Goal: Task Accomplishment & Management: Manage account settings

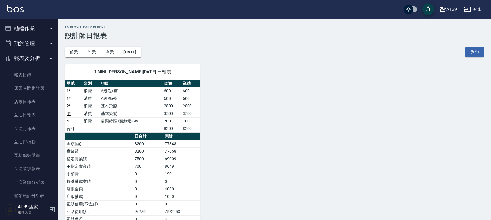
click at [37, 33] on button "櫃檯作業" at bounding box center [28, 28] width 53 height 15
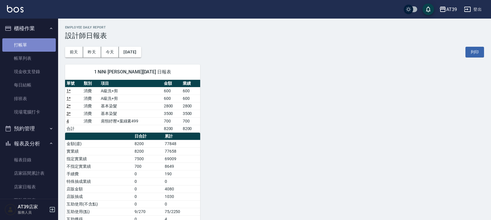
click at [38, 49] on link "打帳單" at bounding box center [28, 44] width 53 height 13
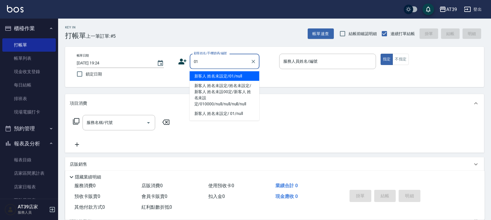
type input "新客人 姓名未設定/01/null"
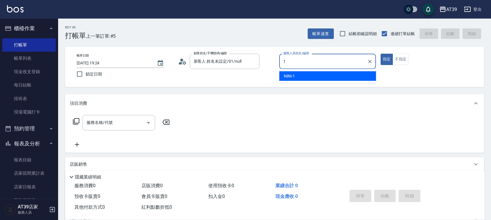
type input "NiNi-1"
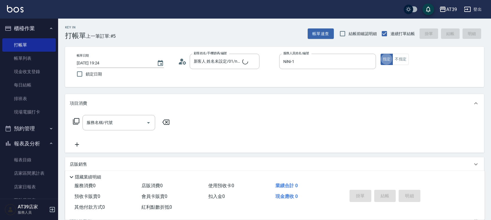
type button "true"
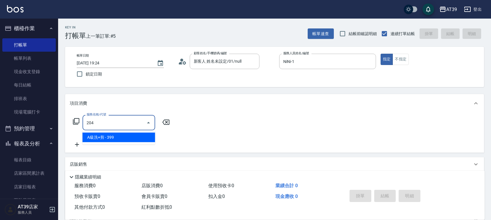
type input "A級洗+剪(204)"
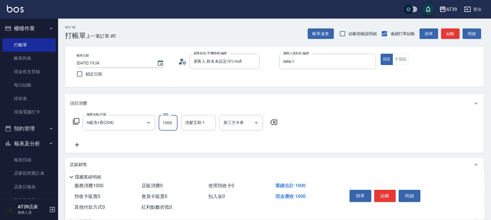
type input "1000"
type input "饅頭-87"
click at [450, 32] on button "結帳" at bounding box center [450, 33] width 19 height 11
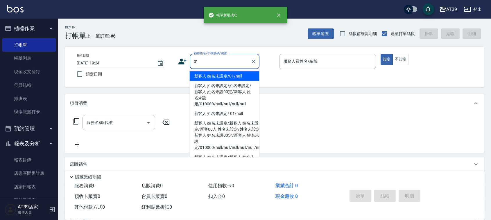
type input "新客人 姓名未設定/01/null"
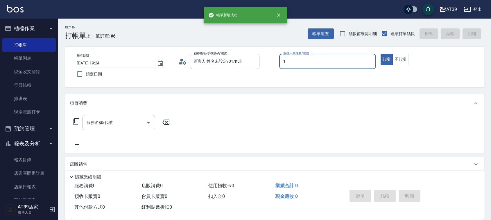
type input "NiNi-1"
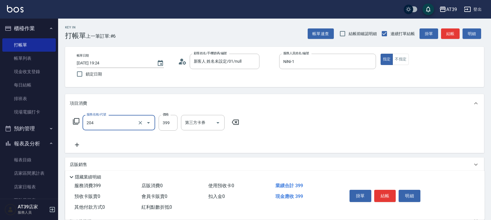
type input "A級洗+剪(204)"
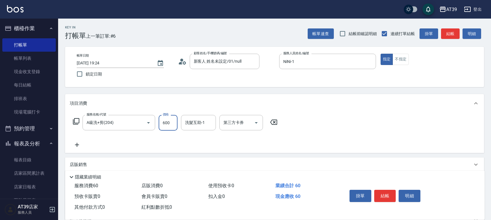
type input "600"
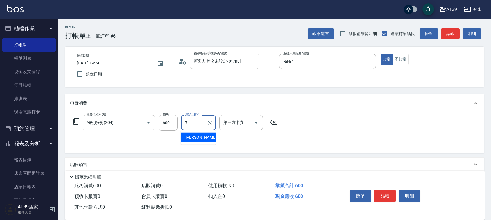
type input "Anna-7"
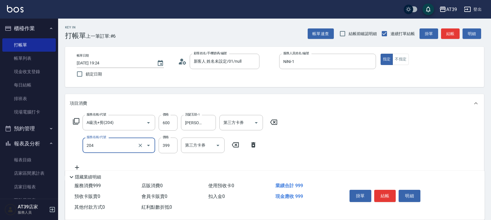
type input "A級洗+剪(204)"
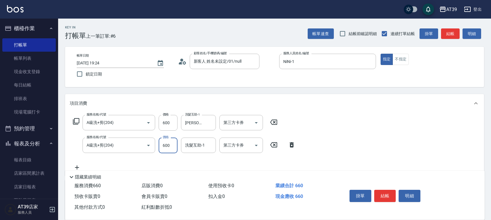
type input "600"
type input "饅頭-87"
click at [211, 119] on button "Clear" at bounding box center [210, 123] width 8 height 8
type input "饅頭-87"
click at [455, 33] on button "結帳" at bounding box center [450, 33] width 19 height 11
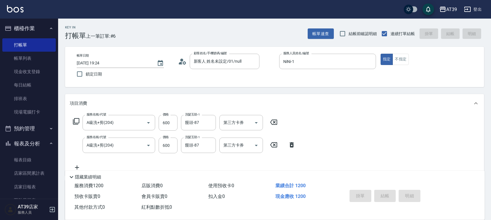
type input "2025/10/14 19:25"
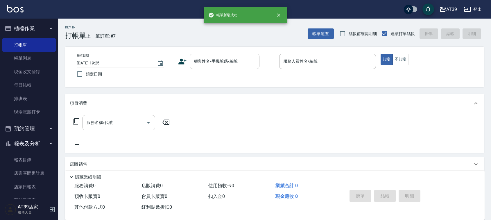
drag, startPoint x: 55, startPoint y: 63, endPoint x: 56, endPoint y: 67, distance: 4.6
click at [56, 67] on nav "櫃檯作業 打帳單 帳單列表 現金收支登錄 每日結帳 排班表 現場電腦打卡 預約管理 預約管理 單日預約紀錄 單週預約紀錄 報表及分析 報表目錄 店家區間累計表…" at bounding box center [29, 109] width 58 height 180
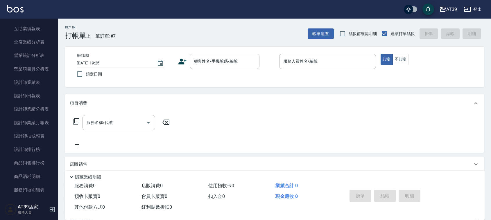
scroll to position [227, 0]
click at [31, 90] on link "設計師日報表" at bounding box center [28, 94] width 53 height 13
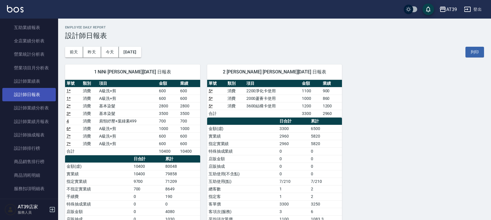
drag, startPoint x: 58, startPoint y: 107, endPoint x: 51, endPoint y: 88, distance: 20.3
click at [51, 88] on div "櫃檯作業 打帳單 帳單列表 現金收支登錄 每日結帳 排班表 現場電腦打卡 預約管理 預約管理 單日預約紀錄 單週預約紀錄 報表及分析 報表目錄 店家區間累計表…" at bounding box center [29, 120] width 58 height 202
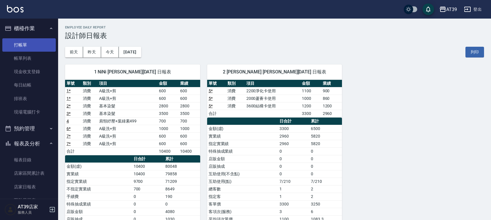
drag, startPoint x: 24, startPoint y: 40, endPoint x: 24, endPoint y: 28, distance: 11.9
click at [24, 39] on link "打帳單" at bounding box center [28, 44] width 53 height 13
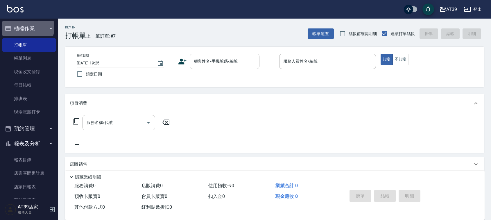
drag, startPoint x: 24, startPoint y: 28, endPoint x: 28, endPoint y: 24, distance: 5.4
click at [24, 28] on button "櫃檯作業" at bounding box center [28, 28] width 53 height 15
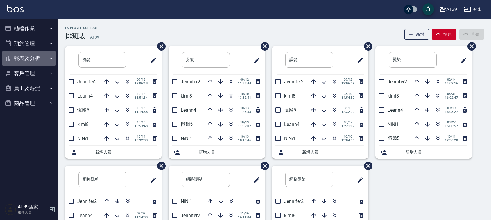
drag, startPoint x: 34, startPoint y: 56, endPoint x: 44, endPoint y: 60, distance: 10.8
click at [34, 56] on button "報表及分析" at bounding box center [28, 58] width 53 height 15
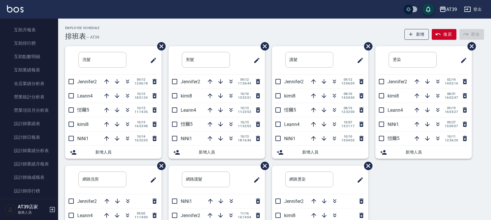
scroll to position [110, 0]
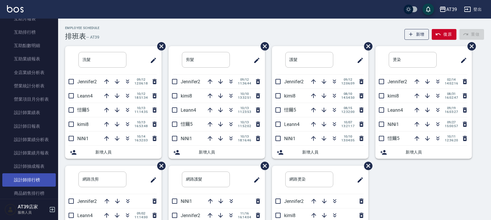
click at [44, 178] on link "設計師排行榜" at bounding box center [28, 179] width 53 height 13
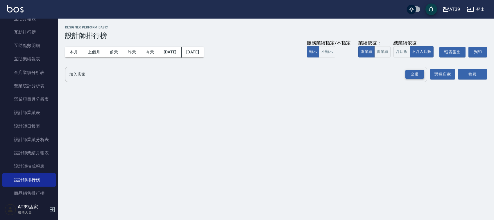
click at [417, 75] on div "全選" at bounding box center [414, 74] width 19 height 9
click at [473, 76] on button "搜尋" at bounding box center [472, 74] width 29 height 11
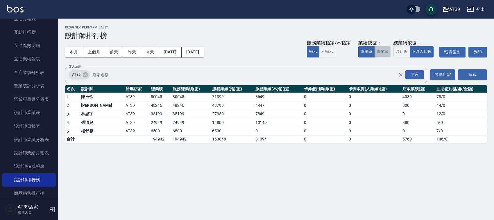
click at [376, 53] on button "實業績" at bounding box center [382, 51] width 16 height 11
click at [376, 54] on button "實業績" at bounding box center [382, 51] width 16 height 11
click at [16, 9] on img at bounding box center [15, 8] width 17 height 7
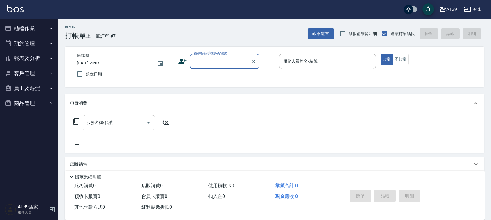
click at [213, 62] on input "顧客姓名/手機號碼/編號" at bounding box center [220, 61] width 56 height 10
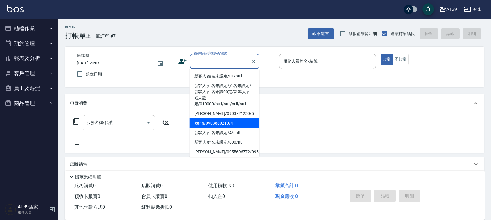
click at [216, 125] on li "leann/0903880210/4" at bounding box center [225, 124] width 70 height 10
type input "leann/0903880210/4"
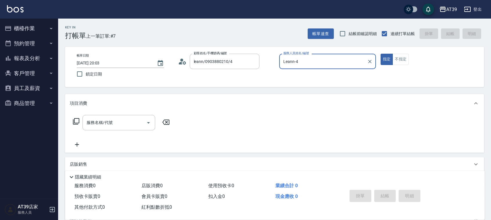
type input "Leann-4"
click at [404, 59] on button "不指定" at bounding box center [400, 59] width 16 height 11
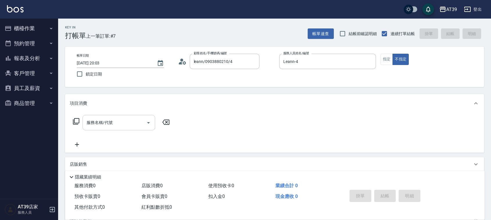
click at [111, 129] on div "服務名稱/代號" at bounding box center [118, 122] width 73 height 15
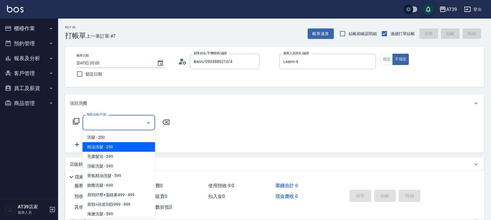
click at [121, 146] on span "精油洗髮 - 250" at bounding box center [118, 147] width 73 height 10
type input "精油洗髮(102)"
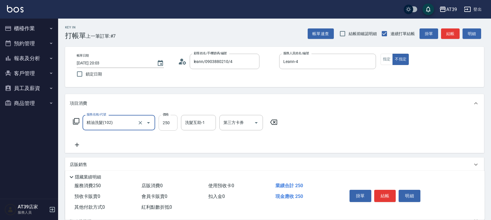
click at [163, 128] on input "250" at bounding box center [168, 123] width 19 height 16
type input "300"
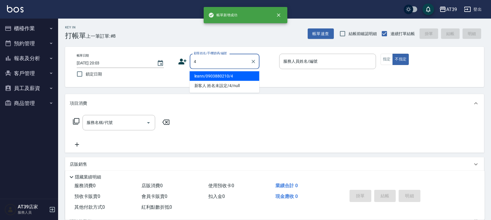
type input "leann/0903880210/4"
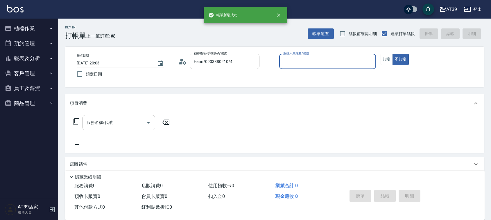
type input "Leann-4"
click at [392, 54] on button "不指定" at bounding box center [400, 59] width 16 height 11
type button "false"
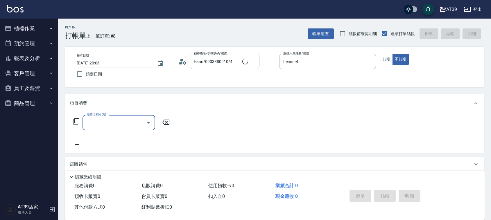
type input "新客人 姓名未設定/4/null"
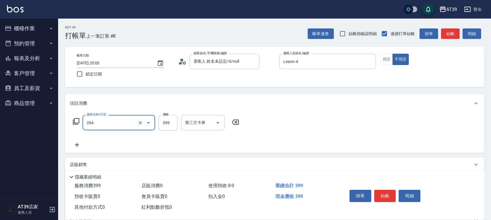
type input "A級洗+剪(204)"
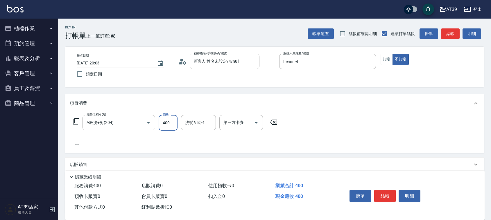
type input "400"
type input "饅頭-87"
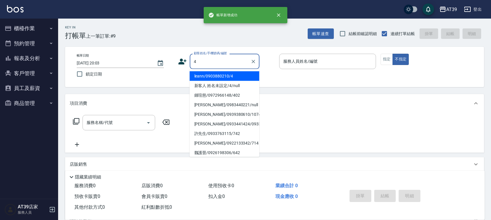
type input "leann/0903880210/4"
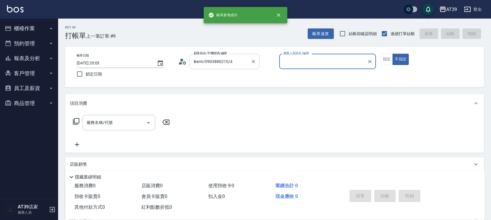
type input "Leann-4"
click at [392, 54] on button "不指定" at bounding box center [400, 59] width 16 height 11
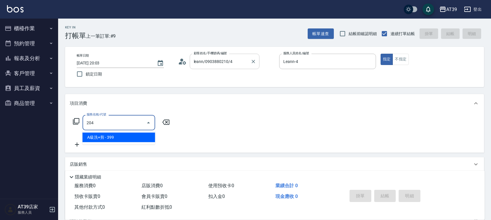
type input "A級洗+剪(204)"
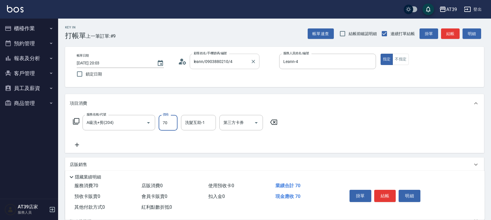
type input "700"
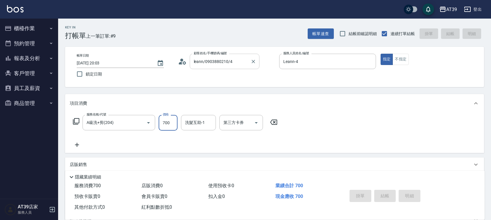
type input "2025/10/14 20:04"
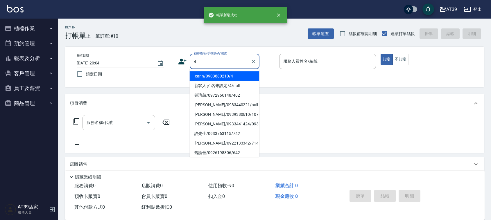
type input "leann/0903880210/4"
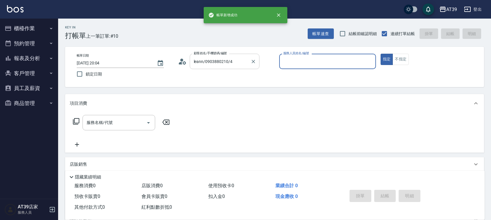
type input "Leann-4"
click at [381, 54] on button "指定" at bounding box center [387, 59] width 12 height 11
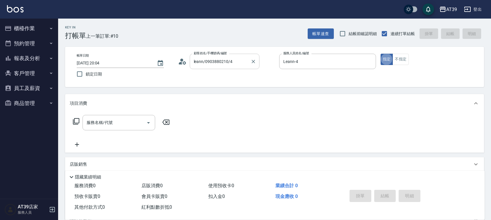
type button "true"
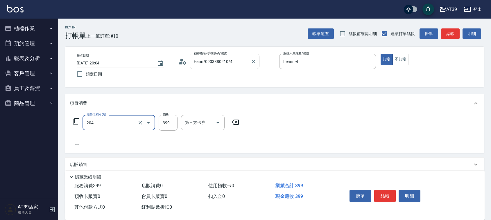
type input "A級洗+剪(204)"
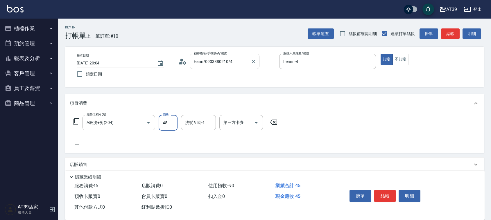
type input "450"
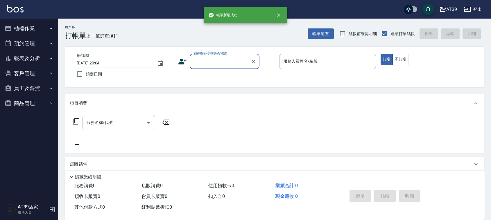
click at [32, 60] on button "報表及分析" at bounding box center [28, 58] width 53 height 15
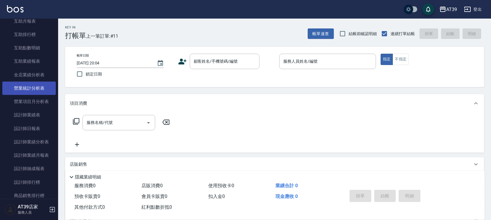
scroll to position [109, 0]
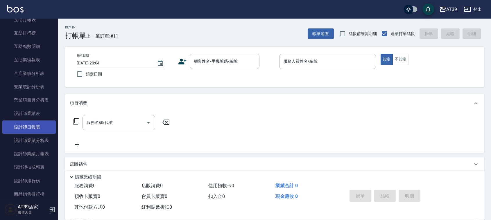
click at [45, 124] on link "設計師日報表" at bounding box center [28, 127] width 53 height 13
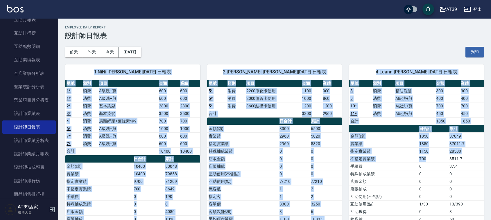
drag, startPoint x: 421, startPoint y: 45, endPoint x: 439, endPoint y: 158, distance: 114.0
click at [439, 158] on div "AT39 2025-10-14 設計師日報表 列印時間： 2025-10-14-20:04 Employee Daily Report 設計師日報表 前天 昨…" at bounding box center [274, 162] width 433 height 287
click at [439, 158] on td "700" at bounding box center [433, 159] width 30 height 8
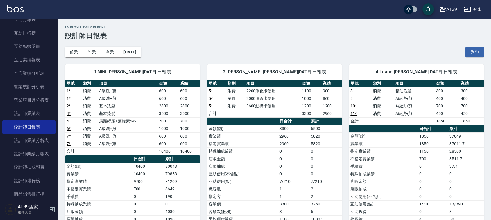
click at [185, 123] on td "700" at bounding box center [189, 121] width 21 height 8
drag, startPoint x: 187, startPoint y: 122, endPoint x: 82, endPoint y: 121, distance: 104.9
click at [82, 121] on tr "4 消費 肩頸紓壓+葉綠素499 700 700" at bounding box center [132, 121] width 135 height 8
click at [82, 121] on td "消費" at bounding box center [89, 121] width 16 height 8
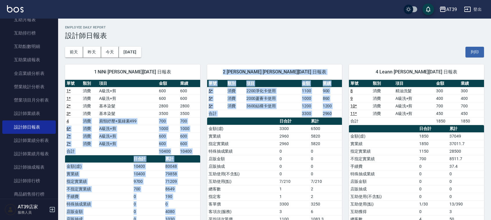
drag, startPoint x: 82, startPoint y: 121, endPoint x: 205, endPoint y: 120, distance: 122.9
click at [205, 120] on div "1 NiNi 陳玉伶 10/14/2025 日報表 單號 類別 項目 金額 業績 1 * 消費 A級洗+剪 600 600 1 * 消費 A級洗+剪 600 …" at bounding box center [271, 178] width 426 height 241
click at [202, 120] on div "2 Jennifer 楊舒馨 10/14/2025 日報表 單號 類別 項目 金額 業績 5 * 消費 2200淨化卡使用 1100 900 5 * 消費 2…" at bounding box center [271, 178] width 142 height 241
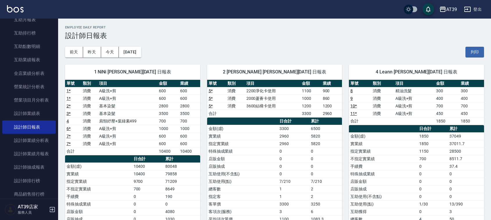
click at [15, 9] on img at bounding box center [15, 8] width 17 height 7
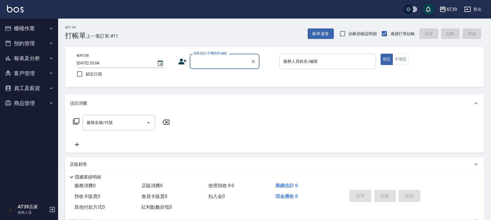
click at [323, 61] on input "服務人員姓名/編號" at bounding box center [328, 61] width 92 height 10
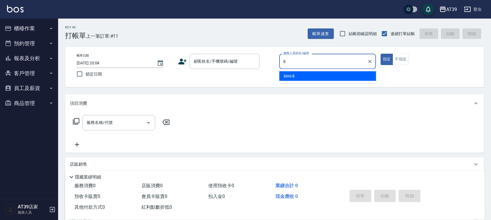
click at [320, 76] on div "kimi -8" at bounding box center [327, 76] width 97 height 10
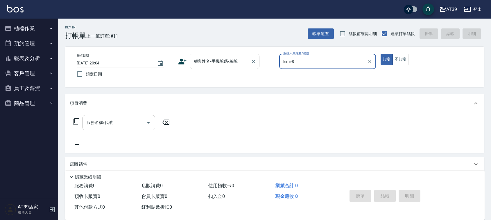
type input "kimi-8"
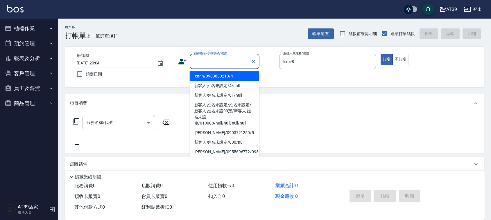
click at [239, 59] on input "顧客姓名/手機號碼/編號" at bounding box center [220, 61] width 56 height 10
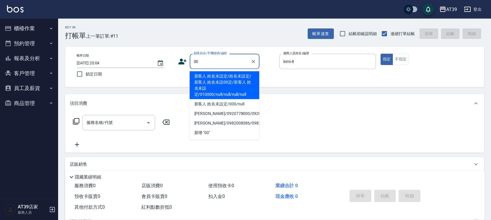
click at [225, 77] on li "新客人 姓名未設定/姓名未設定/新客人 姓名未設00定/新客人 姓名未設定/010000/null/null/null/null" at bounding box center [225, 85] width 70 height 28
type input "新客人 姓名未設定/姓名未設定/新客人 姓名未設00定/新客人 姓名未設定/010000/null/null/null/null"
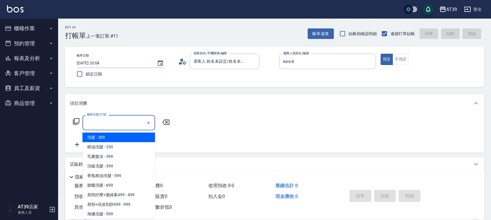
click at [131, 123] on input "服務名稱/代號" at bounding box center [114, 123] width 59 height 10
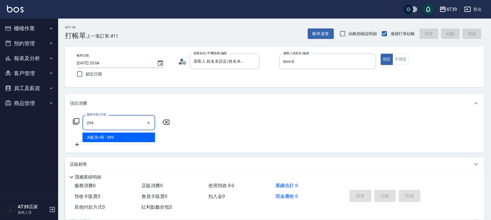
click at [134, 135] on span "A級洗+剪 - 399" at bounding box center [118, 138] width 73 height 10
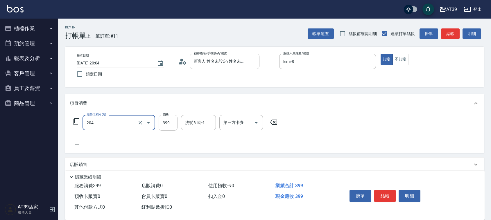
type input "A級洗+剪(204)"
click at [166, 123] on input "399" at bounding box center [168, 123] width 19 height 16
type input "500"
click at [200, 125] on input "洗髮互助-1" at bounding box center [199, 123] width 30 height 10
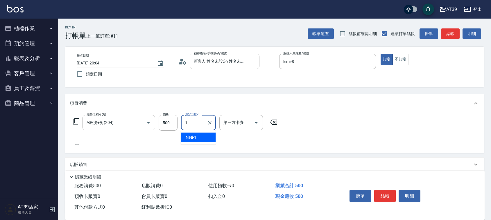
click at [198, 138] on div "NiNi -1" at bounding box center [198, 138] width 35 height 10
type input "NiNi-1"
click at [446, 28] on div "帳單速查 結帳前確認明細 連續打單結帳 掛單 結帳 明細" at bounding box center [396, 34] width 176 height 12
click at [446, 35] on button "結帳" at bounding box center [450, 33] width 19 height 11
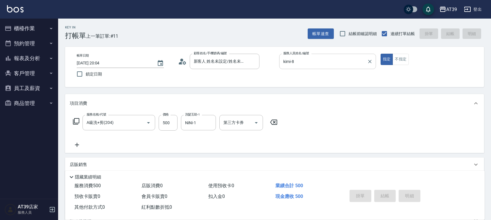
type input "2025/10/14 20:07"
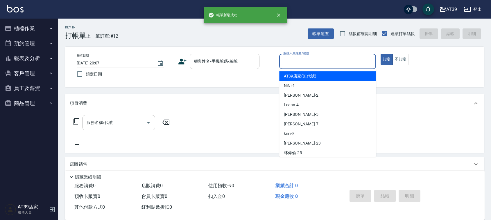
click at [323, 62] on input "服務人員姓名/編號" at bounding box center [328, 61] width 92 height 10
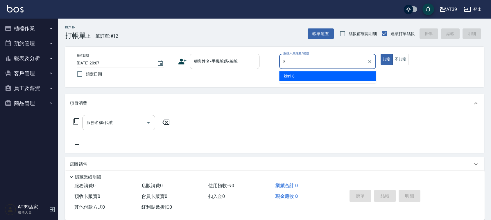
click at [312, 77] on div "kimi -8" at bounding box center [327, 76] width 97 height 10
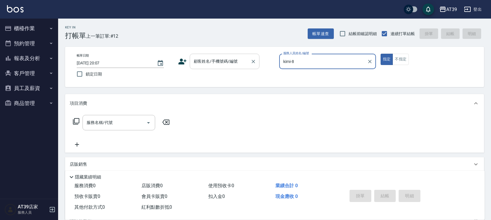
type input "kimi-8"
click at [237, 60] on input "顧客姓名/手機號碼/編號" at bounding box center [220, 61] width 56 height 10
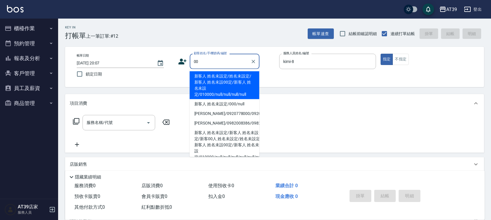
click at [220, 74] on li "新客人 姓名未設定/姓名未設定/新客人 姓名未設00定/新客人 姓名未設定/010000/null/null/null/null" at bounding box center [225, 85] width 70 height 28
type input "新客人 姓名未設定/姓名未設定/新客人 姓名未設00定/新客人 姓名未設定/010000/null/null/null/null"
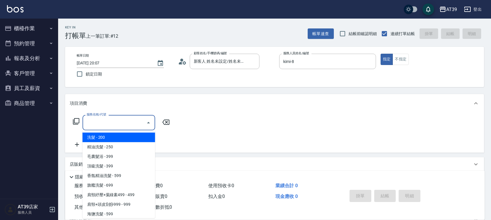
click at [143, 118] on input "服務名稱/代號" at bounding box center [114, 123] width 59 height 10
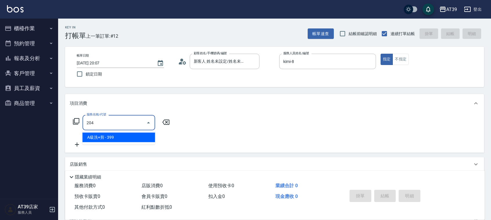
click at [143, 139] on span "A級洗+剪 - 399" at bounding box center [118, 138] width 73 height 10
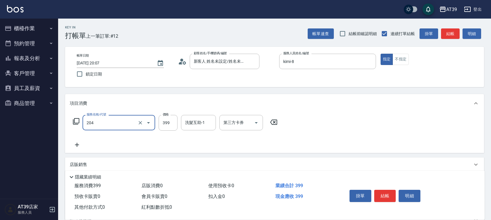
type input "A級洗+剪(204)"
click at [158, 127] on div "服務名稱/代號 A級洗+剪(204) 服務名稱/代號 價格 399 價格 洗髮互助-1 洗髮互助-1 第三方卡券 第三方卡券" at bounding box center [175, 123] width 211 height 16
click at [163, 123] on input "399" at bounding box center [168, 123] width 19 height 16
type input "500"
click at [198, 120] on div "洗髮互助-1 洗髮互助-1" at bounding box center [198, 122] width 35 height 15
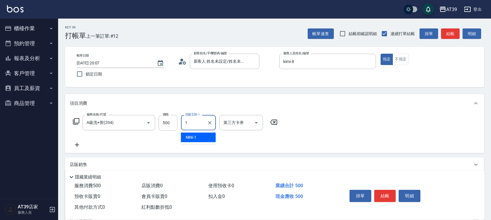
click at [202, 135] on div "NiNi -1" at bounding box center [198, 138] width 35 height 10
type input "NiNi-1"
click at [458, 35] on button "結帳" at bounding box center [450, 33] width 19 height 11
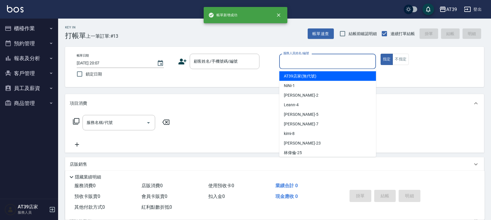
click at [318, 63] on input "服務人員姓名/編號" at bounding box center [328, 61] width 92 height 10
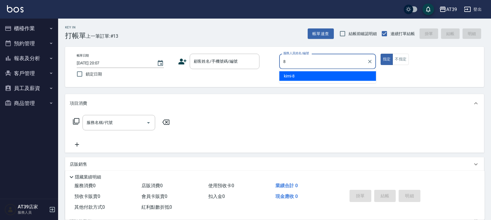
click at [317, 71] on ul "kimi -8" at bounding box center [327, 76] width 97 height 14
click at [315, 73] on div "kimi -8" at bounding box center [327, 76] width 97 height 10
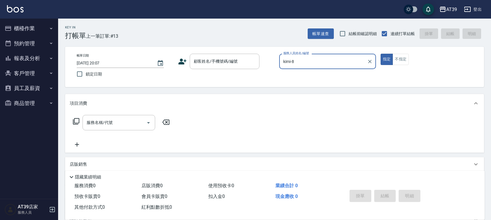
type input "kimi-8"
click at [244, 73] on div "帳單日期 2025/10/14 20:07 鎖定日期 顧客姓名/手機號碼/編號 顧客姓名/手機號碼/編號 服務人員姓名/編號 kimi-8 服務人員姓名/編號…" at bounding box center [274, 67] width 405 height 26
click at [237, 66] on input "顧客姓名/手機號碼/編號" at bounding box center [220, 61] width 56 height 10
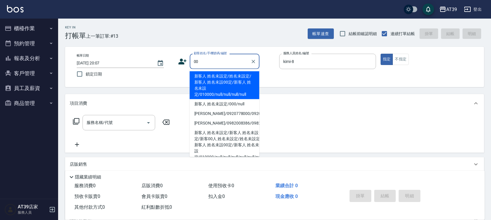
click at [225, 74] on li "新客人 姓名未設定/姓名未設定/新客人 姓名未設00定/新客人 姓名未設定/010000/null/null/null/null" at bounding box center [225, 85] width 70 height 28
type input "新客人 姓名未設定/姓名未設定/新客人 姓名未設00定/新客人 姓名未設定/010000/null/null/null/null"
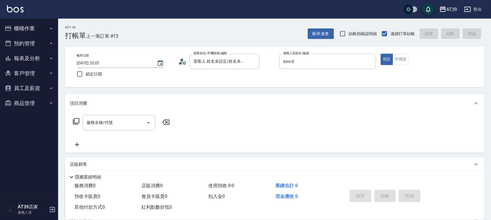
click at [135, 108] on div "項目消費" at bounding box center [274, 103] width 419 height 19
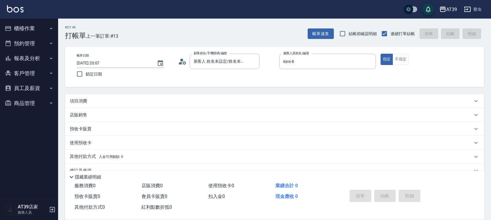
click at [133, 119] on div "店販銷售" at bounding box center [274, 115] width 419 height 14
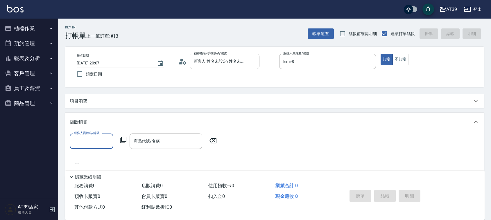
click at [134, 101] on div "項目消費" at bounding box center [271, 101] width 403 height 6
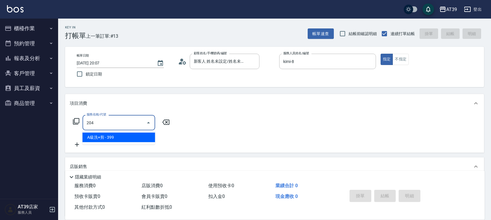
click at [125, 137] on span "A級洗+剪 - 399" at bounding box center [118, 138] width 73 height 10
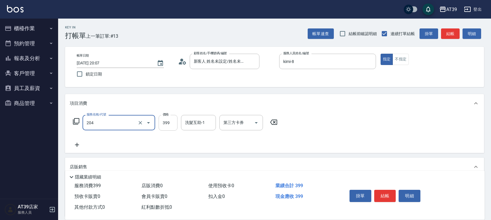
type input "A級洗+剪(204)"
click at [162, 124] on input "399" at bounding box center [168, 123] width 19 height 16
type input "500"
click at [447, 39] on div "帳單速查 結帳前確認明細 連續打單結帳 掛單 結帳 明細" at bounding box center [396, 34] width 176 height 12
click at [447, 38] on button "結帳" at bounding box center [450, 33] width 19 height 11
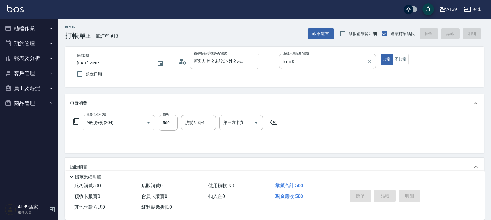
type input "2025/10/14 20:08"
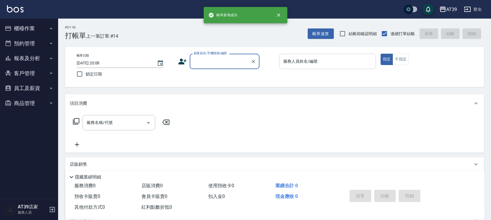
click at [324, 60] on input "服務人員姓名/編號" at bounding box center [328, 61] width 92 height 10
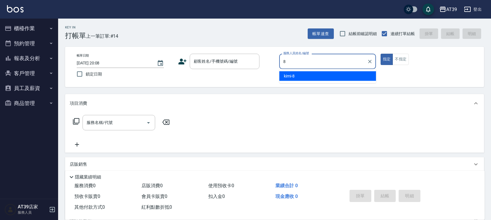
click at [317, 71] on div "kimi -8" at bounding box center [327, 76] width 97 height 10
type input "kimi-8"
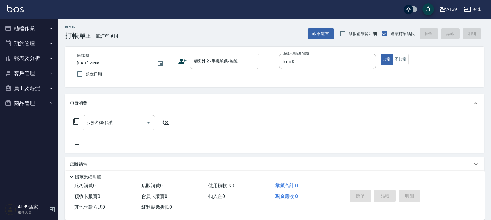
click at [310, 77] on div "帳單日期 2025/10/14 20:08 鎖定日期 顧客姓名/手機號碼/編號 顧客姓名/手機號碼/編號 服務人員姓名/編號 kimi-8 服務人員姓名/編號…" at bounding box center [274, 67] width 405 height 26
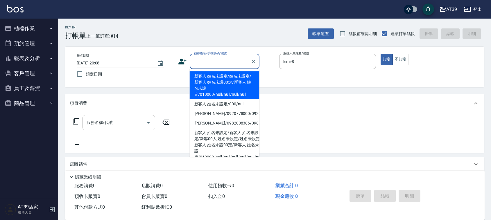
click at [243, 59] on input "顧客姓名/手機號碼/編號" at bounding box center [220, 61] width 56 height 10
click at [228, 79] on li "新客人 姓名未設定/姓名未設定/新客人 姓名未設00定/新客人 姓名未設定/010000/null/null/null/null" at bounding box center [225, 85] width 70 height 28
type input "新客人 姓名未設定/姓名未設定/新客人 姓名未設00定/新客人 姓名未設定/010000/null/null/null/null"
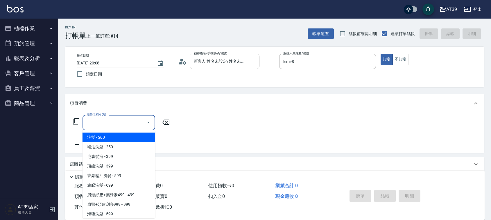
click at [127, 119] on input "服務名稱/代號" at bounding box center [114, 123] width 59 height 10
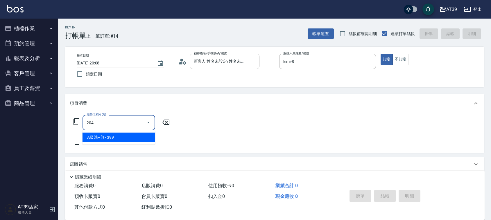
click at [128, 139] on span "A級洗+剪 - 399" at bounding box center [118, 138] width 73 height 10
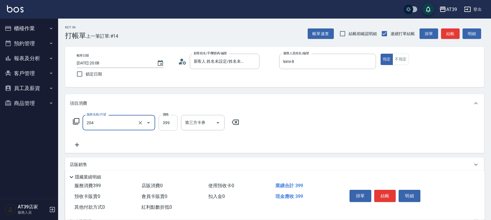
type input "A級洗+剪(204)"
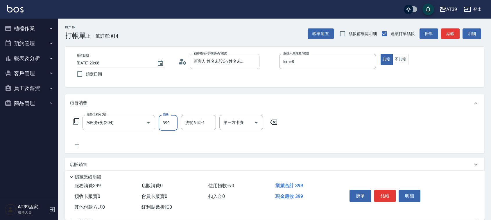
click at [164, 122] on input "399" at bounding box center [168, 123] width 19 height 16
type input "500"
click at [454, 31] on button "結帳" at bounding box center [450, 33] width 19 height 11
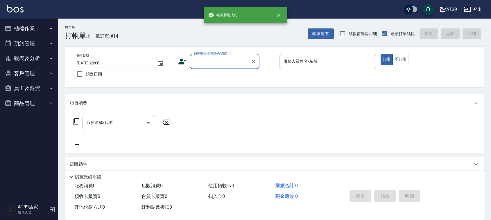
click at [310, 62] on input "服務人員姓名/編號" at bounding box center [328, 61] width 92 height 10
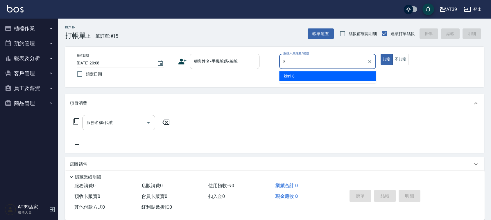
click at [307, 72] on div "kimi -8" at bounding box center [327, 76] width 97 height 10
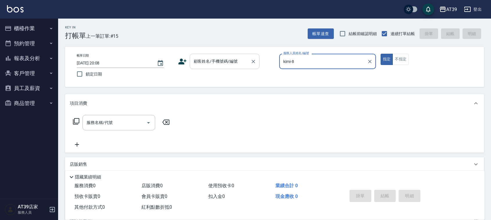
type input "kimi-8"
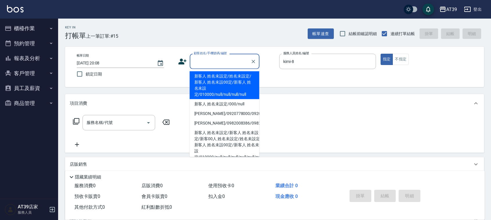
click at [231, 62] on div "顧客姓名/手機號碼/編號 顧客姓名/手機號碼/編號" at bounding box center [225, 61] width 70 height 15
click at [217, 78] on li "新客人 姓名未設定/姓名未設定/新客人 姓名未設00定/新客人 姓名未設定/010000/null/null/null/null" at bounding box center [225, 85] width 70 height 28
type input "新客人 姓名未設定/姓名未設定/新客人 姓名未設00定/新客人 姓名未設定/010000/null/null/null/null"
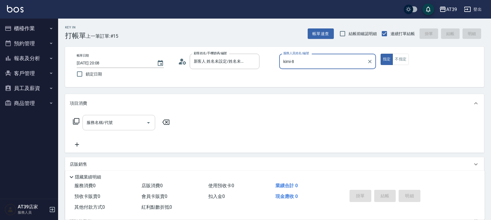
click at [127, 124] on input "服務名稱/代號" at bounding box center [114, 123] width 59 height 10
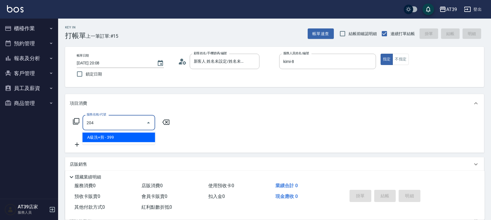
click at [132, 138] on span "A級洗+剪 - 399" at bounding box center [118, 138] width 73 height 10
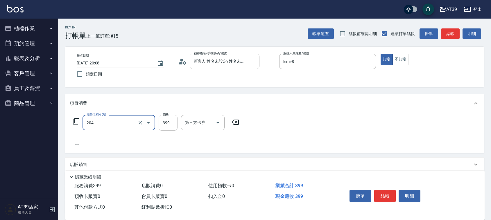
type input "A級洗+剪(204)"
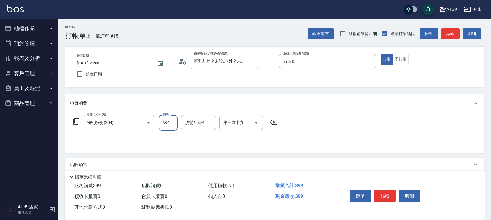
click at [163, 122] on input "399" at bounding box center [168, 123] width 19 height 16
type input "500"
click at [442, 37] on button "結帳" at bounding box center [450, 33] width 19 height 11
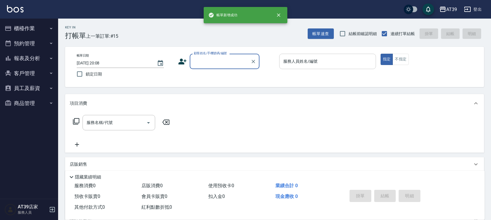
click at [297, 63] on div "服務人員姓名/編號 服務人員姓名/編號" at bounding box center [327, 61] width 97 height 15
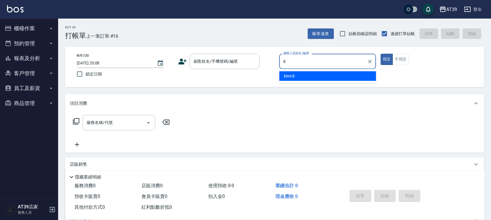
click at [291, 77] on span "kimi -8" at bounding box center [289, 76] width 11 height 6
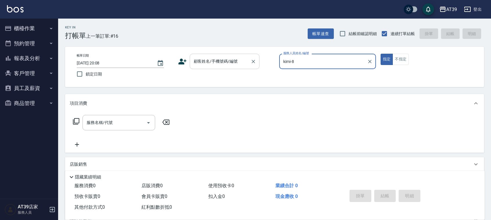
type input "kimi-8"
click at [234, 57] on input "顧客姓名/手機號碼/編號" at bounding box center [220, 61] width 56 height 10
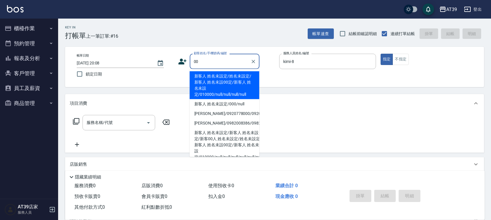
click at [221, 78] on li "新客人 姓名未設定/姓名未設定/新客人 姓名未設00定/新客人 姓名未設定/010000/null/null/null/null" at bounding box center [225, 85] width 70 height 28
type input "新客人 姓名未設定/姓名未設定/新客人 姓名未設00定/新客人 姓名未設定/010000/null/null/null/null"
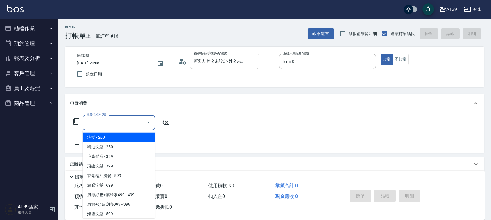
click at [129, 126] on input "服務名稱/代號" at bounding box center [114, 123] width 59 height 10
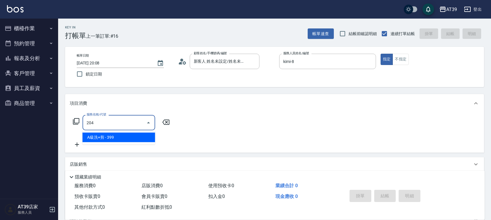
click at [135, 137] on span "A級洗+剪 - 399" at bounding box center [118, 138] width 73 height 10
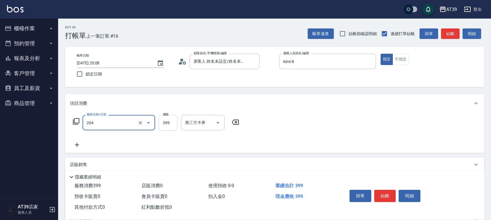
type input "A級洗+剪(204)"
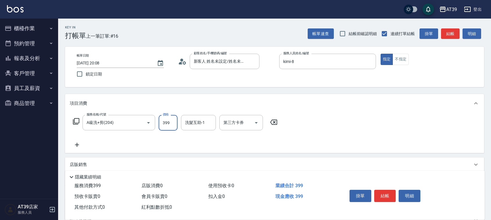
click at [162, 127] on input "399" at bounding box center [168, 123] width 19 height 16
type input "500"
click at [443, 36] on button "結帳" at bounding box center [450, 33] width 19 height 11
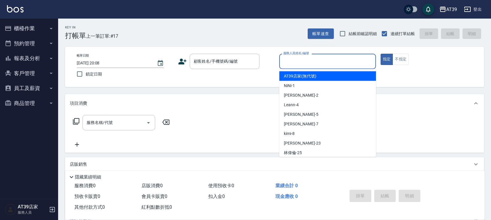
click at [349, 58] on input "服務人員姓名/編號" at bounding box center [328, 61] width 92 height 10
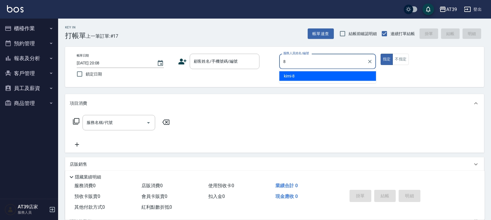
click at [320, 78] on div "kimi -8" at bounding box center [327, 76] width 97 height 10
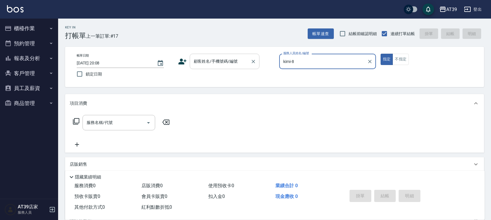
type input "kimi-8"
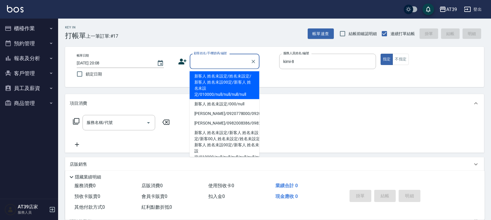
click at [239, 58] on input "顧客姓名/手機號碼/編號" at bounding box center [220, 61] width 56 height 10
click at [225, 78] on li "新客人 姓名未設定/姓名未設定/新客人 姓名未設00定/新客人 姓名未設定/010000/null/null/null/null" at bounding box center [225, 85] width 70 height 28
type input "新客人 姓名未設定/姓名未設定/新客人 姓名未設00定/新客人 姓名未設定/010000/null/null/null/null"
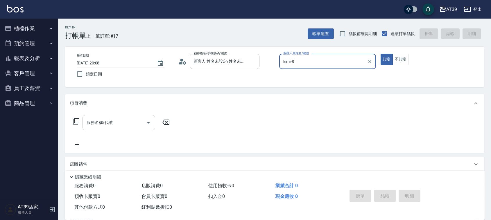
click at [115, 129] on div "服務名稱/代號" at bounding box center [118, 122] width 73 height 15
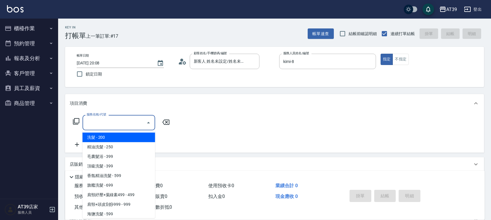
click at [116, 137] on span "洗髮 - 200" at bounding box center [118, 138] width 73 height 10
type input "洗髮(101)"
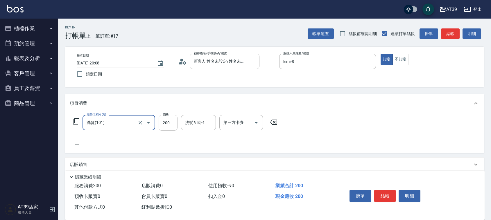
click at [174, 124] on input "200" at bounding box center [168, 123] width 19 height 16
type input "300"
click at [449, 35] on button "結帳" at bounding box center [450, 33] width 19 height 11
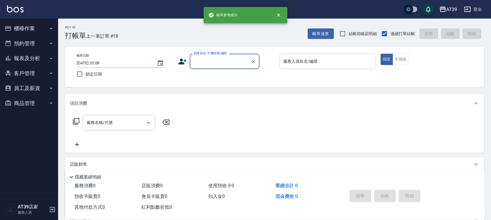
click at [297, 60] on input "服務人員姓名/編號" at bounding box center [328, 61] width 92 height 10
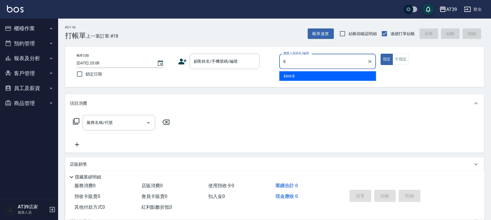
click at [293, 75] on span "kimi -8" at bounding box center [289, 76] width 11 height 6
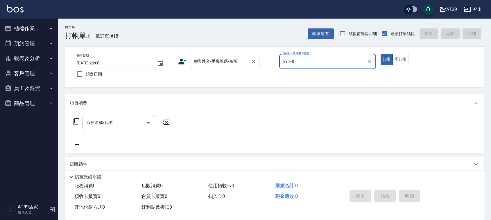
type input "kimi-8"
click at [240, 58] on input "顧客姓名/手機號碼/編號" at bounding box center [220, 61] width 56 height 10
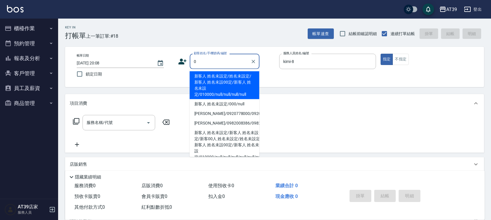
click at [219, 79] on li "新客人 姓名未設定/姓名未設定/新客人 姓名未設00定/新客人 姓名未設定/010000/null/null/null/null" at bounding box center [225, 85] width 70 height 28
type input "新客人 姓名未設定/姓名未設定/新客人 姓名未設00定/新客人 姓名未設定/010000/null/null/null/null"
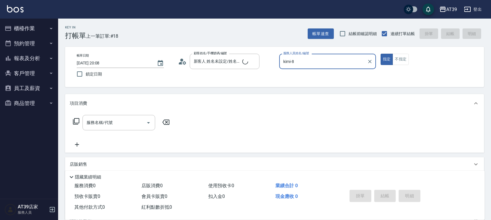
click at [74, 121] on icon at bounding box center [76, 121] width 6 height 6
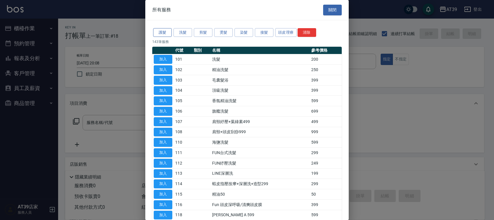
click at [156, 35] on button "護髮" at bounding box center [162, 32] width 19 height 9
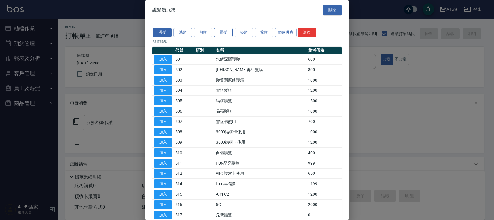
click at [230, 32] on button "燙髮" at bounding box center [223, 32] width 19 height 9
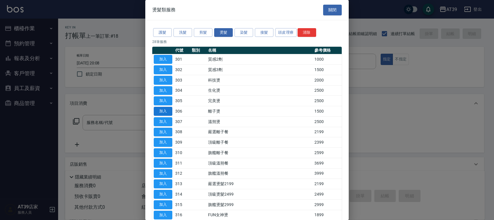
click at [167, 112] on button "加入" at bounding box center [163, 111] width 19 height 9
type input "離子燙(306)"
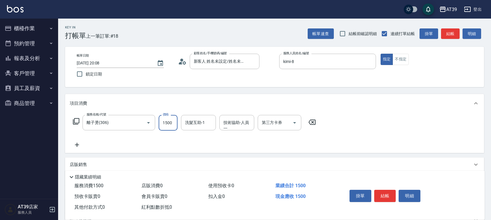
click at [176, 120] on input "1500" at bounding box center [168, 123] width 19 height 16
type input "2500"
click at [458, 36] on button "結帳" at bounding box center [450, 33] width 19 height 11
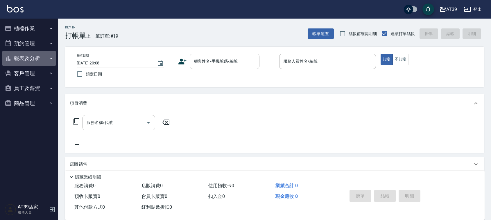
click at [34, 60] on button "報表及分析" at bounding box center [28, 58] width 53 height 15
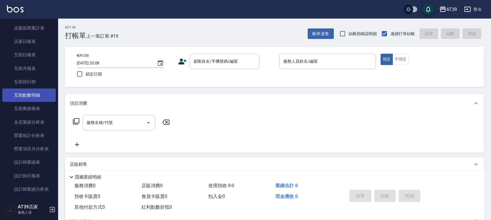
scroll to position [73, 0]
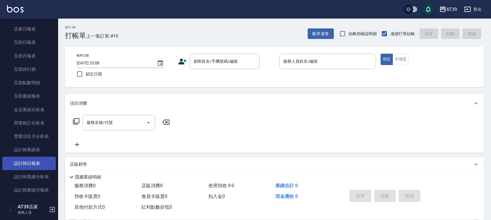
click at [31, 166] on link "設計師日報表" at bounding box center [28, 163] width 53 height 13
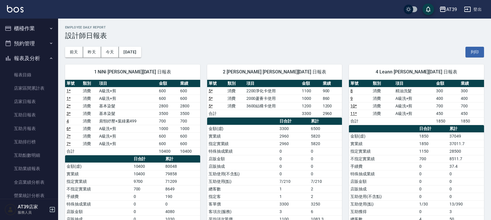
click at [24, 33] on button "櫃檯作業" at bounding box center [28, 28] width 53 height 15
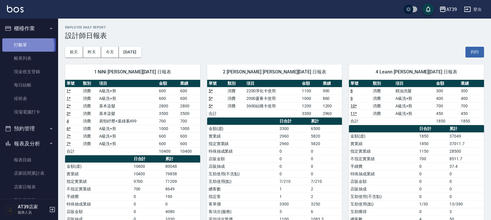
click at [26, 46] on link "打帳單" at bounding box center [28, 44] width 53 height 13
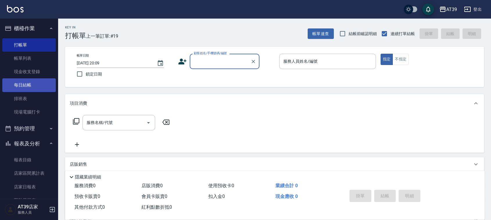
click at [26, 85] on link "每日結帳" at bounding box center [28, 84] width 53 height 13
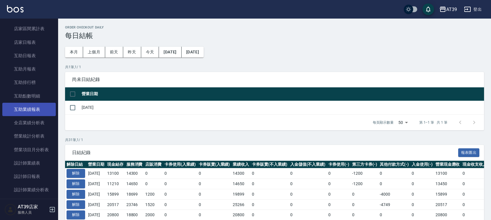
scroll to position [145, 0]
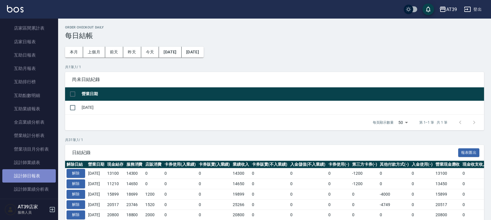
click at [32, 174] on link "設計師日報表" at bounding box center [28, 175] width 53 height 13
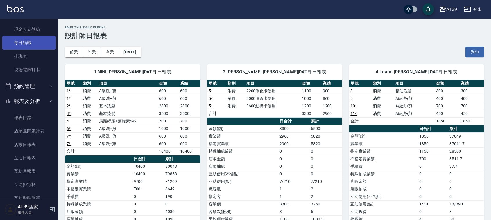
scroll to position [36, 0]
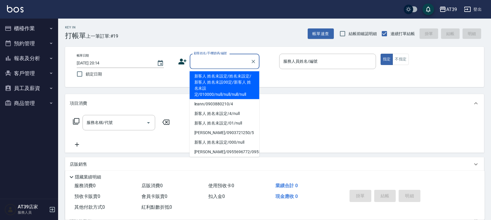
click at [226, 63] on input "顧客姓名/手機號碼/編號" at bounding box center [220, 61] width 56 height 10
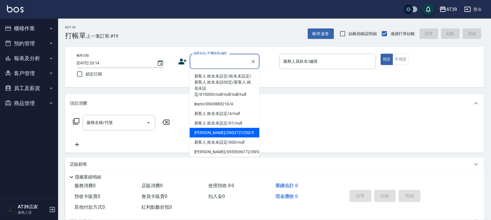
click at [232, 128] on li "Alan/0903721250/5" at bounding box center [225, 133] width 70 height 10
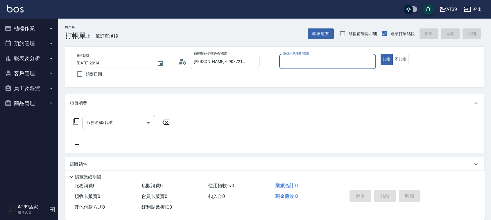
type input "Alan/0903721250/5"
type input "愷爾-5"
click at [403, 58] on button "不指定" at bounding box center [400, 59] width 16 height 11
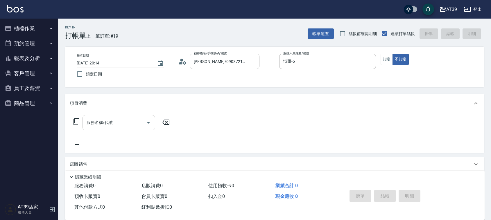
click at [113, 120] on input "服務名稱/代號" at bounding box center [114, 123] width 59 height 10
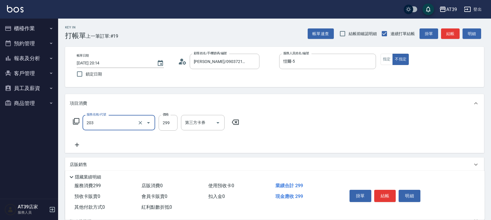
type input "B級洗+剪(203)"
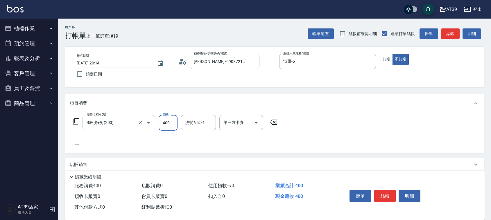
type input "400"
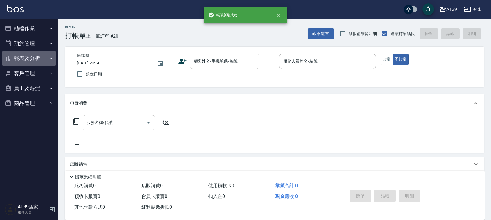
click at [47, 59] on button "報表及分析" at bounding box center [28, 58] width 53 height 15
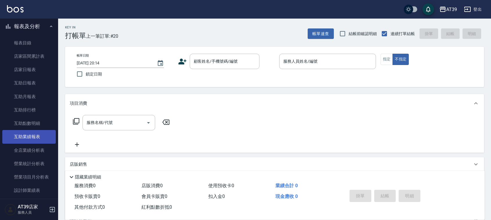
scroll to position [73, 0]
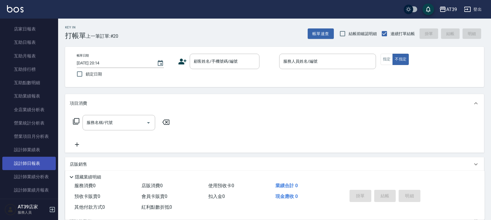
click at [42, 161] on link "設計師日報表" at bounding box center [28, 163] width 53 height 13
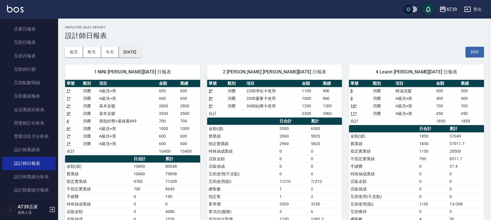
click at [140, 51] on button "[DATE]" at bounding box center [130, 52] width 22 height 11
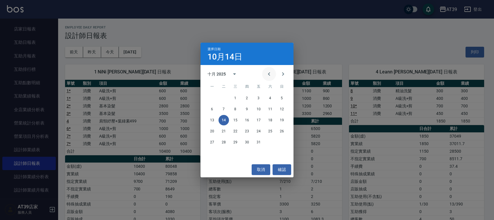
click at [267, 74] on icon "Previous month" at bounding box center [269, 74] width 7 height 7
click at [281, 107] on button "14" at bounding box center [282, 109] width 10 height 10
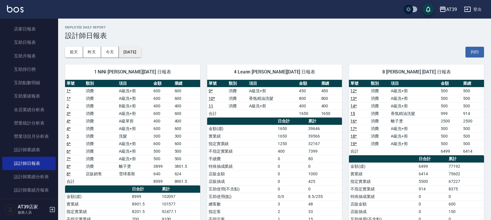
click at [141, 49] on button "[DATE]" at bounding box center [130, 52] width 22 height 11
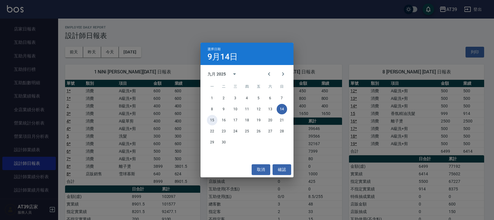
click at [212, 120] on button "15" at bounding box center [212, 120] width 10 height 10
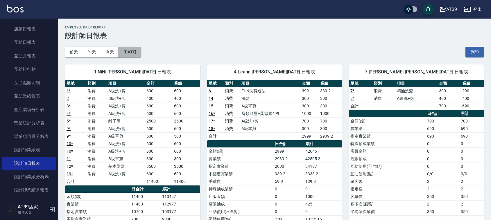
click at [141, 51] on button "[DATE]" at bounding box center [130, 52] width 22 height 11
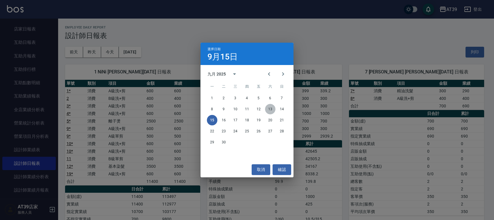
click at [269, 108] on button "13" at bounding box center [270, 109] width 10 height 10
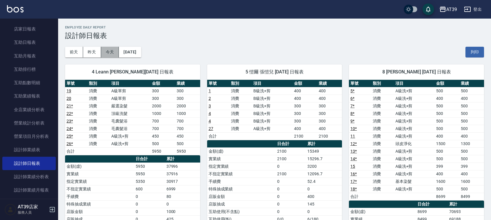
click at [111, 49] on button "今天" at bounding box center [110, 52] width 18 height 11
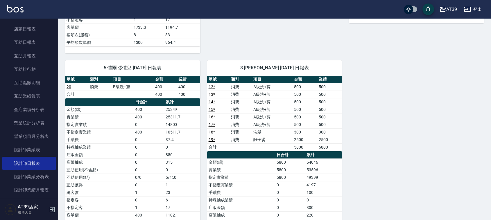
scroll to position [290, 0]
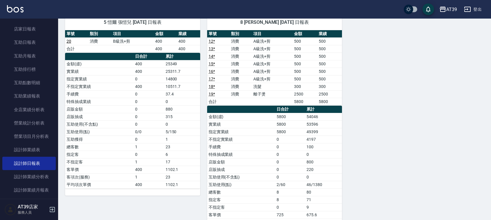
click at [359, 119] on div "1 NiNi 陳玉伶 10/14/2025 日報表 單號 類別 項目 金額 業績 1 * 消費 A級洗+剪 600 600 1 * 消費 A級洗+剪 600 …" at bounding box center [271, 4] width 426 height 474
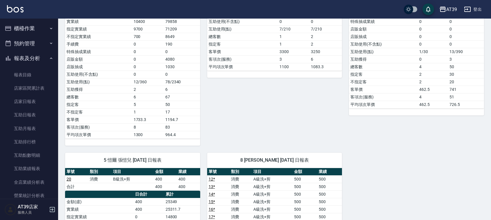
scroll to position [145, 0]
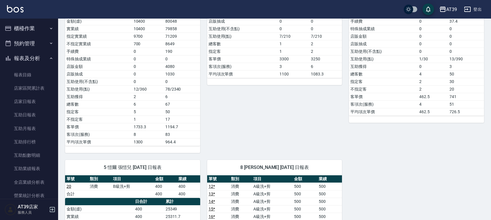
click at [36, 31] on button "櫃檯作業" at bounding box center [28, 28] width 53 height 15
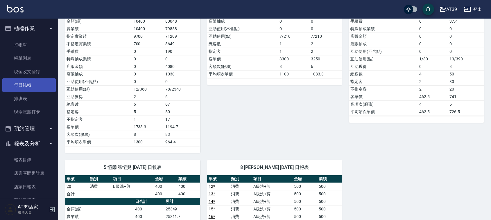
click at [25, 86] on link "每日結帳" at bounding box center [28, 84] width 53 height 13
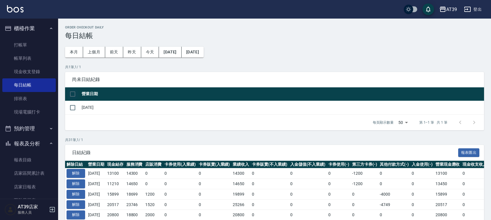
click at [76, 92] on input "checkbox" at bounding box center [73, 94] width 12 height 12
checkbox input "true"
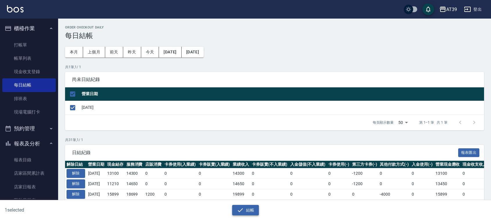
click at [243, 206] on button "結帳" at bounding box center [245, 210] width 27 height 11
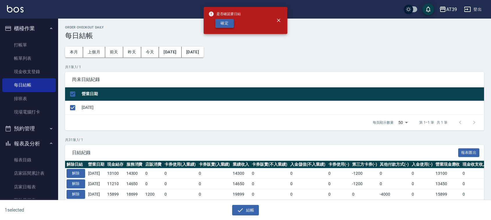
click at [220, 22] on button "確定" at bounding box center [224, 23] width 19 height 9
checkbox input "false"
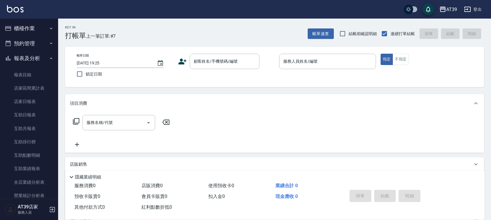
click at [120, 41] on div "Key In 打帳單 上一筆訂單:#7 帳單速查 結帳前確認明細 連續打單結帳 掛單 結帳 明細 帳單日期 2025/10/14 19:25 鎖定日期 顧客姓…" at bounding box center [274, 151] width 433 height 264
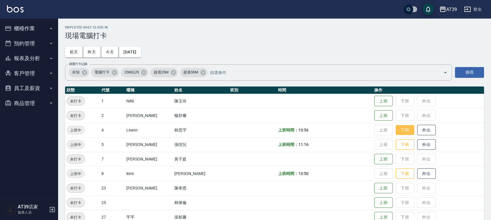
click at [401, 130] on button "下班" at bounding box center [405, 130] width 19 height 10
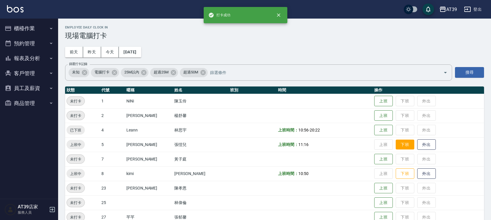
click at [404, 143] on button "下班" at bounding box center [405, 145] width 19 height 10
click at [404, 175] on button "下班" at bounding box center [405, 174] width 19 height 10
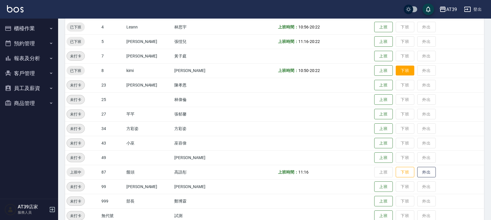
scroll to position [113, 0]
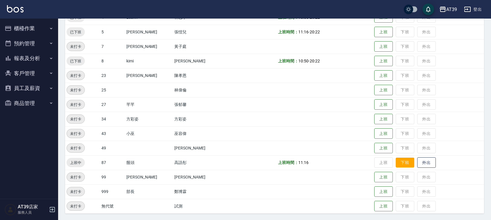
click at [399, 162] on button "下班" at bounding box center [405, 163] width 19 height 10
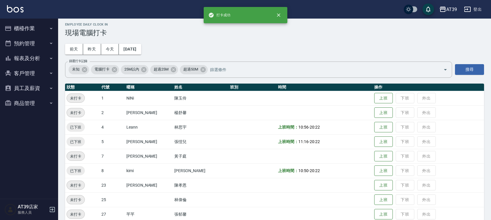
scroll to position [0, 0]
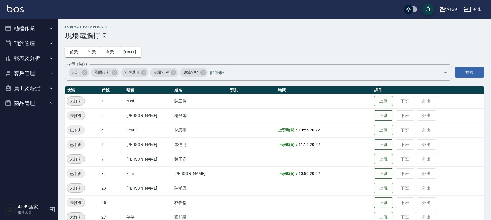
click at [221, 36] on h3 "現場電腦打卡" at bounding box center [274, 36] width 419 height 8
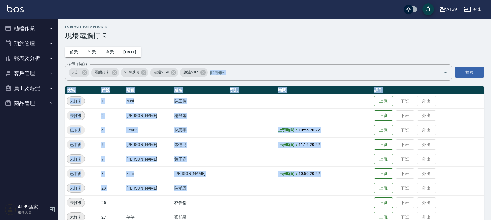
drag, startPoint x: 221, startPoint y: 36, endPoint x: 248, endPoint y: 186, distance: 152.3
click at [248, 186] on div "Employee Daily Clock In 現場電腦打卡 [DATE] [DATE] [DATE] [DATE] 篩選打卡記錄 未知 電腦打卡 25M以內…" at bounding box center [274, 176] width 433 height 315
click at [248, 186] on td at bounding box center [253, 188] width 48 height 15
drag, startPoint x: 248, startPoint y: 186, endPoint x: 223, endPoint y: 35, distance: 153.3
click at [223, 35] on div "Employee Daily Clock In 現場電腦打卡 [DATE] [DATE] [DATE] [DATE] 篩選打卡記錄 未知 電腦打卡 25M以內…" at bounding box center [274, 176] width 433 height 315
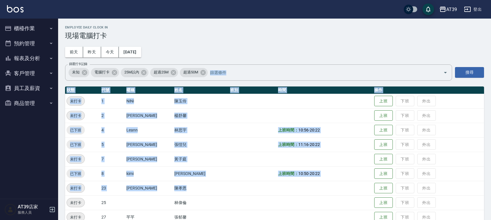
click at [223, 35] on h3 "現場電腦打卡" at bounding box center [274, 36] width 419 height 8
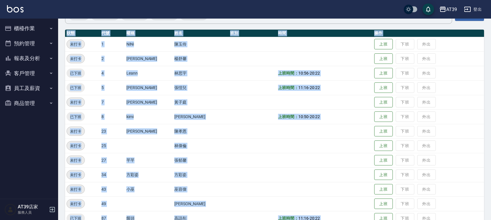
scroll to position [113, 0]
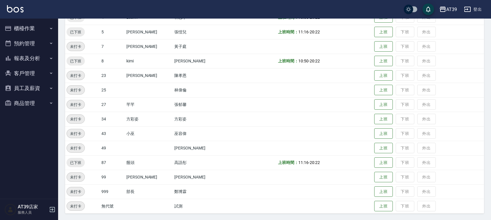
drag, startPoint x: 223, startPoint y: 35, endPoint x: 248, endPoint y: 227, distance: 193.3
click at [248, 220] on html "AT39 登出 櫃檯作業 打帳單 帳單列表 現金收支登錄 每日結帳 排班表 現場電腦打卡 預約管理 預約管理 單日預約紀錄 單週預約紀錄 報表及分析 報表目錄…" at bounding box center [245, 53] width 491 height 333
click at [248, 168] on td at bounding box center [253, 162] width 48 height 15
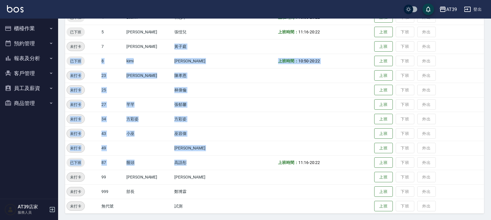
drag, startPoint x: 248, startPoint y: 168, endPoint x: 162, endPoint y: 41, distance: 152.9
click at [162, 41] on tbody "未打卡 1 NiNi [PERSON_NAME] 下班 外出 未打卡 2 [PERSON_NAME] [PERSON_NAME] 上班 下班 外出 已下班 4…" at bounding box center [274, 97] width 419 height 232
click at [173, 41] on td "黃子庭" at bounding box center [201, 46] width 56 height 15
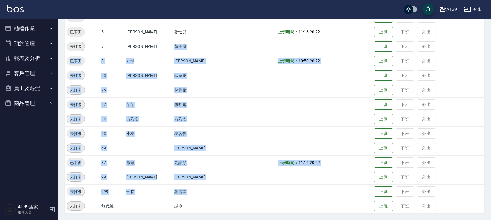
drag, startPoint x: 162, startPoint y: 42, endPoint x: 171, endPoint y: 184, distance: 143.2
click at [171, 184] on tbody "未打卡 1 NiNi [PERSON_NAME] 下班 外出 未打卡 2 [PERSON_NAME] [PERSON_NAME] 上班 下班 外出 已下班 4…" at bounding box center [274, 97] width 419 height 232
click at [173, 184] on td "鄭博霖" at bounding box center [201, 191] width 56 height 15
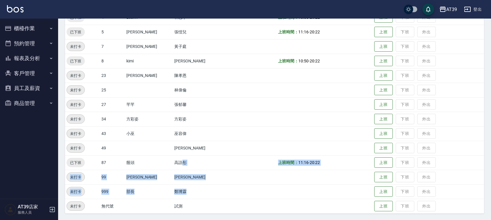
drag, startPoint x: 171, startPoint y: 184, endPoint x: 152, endPoint y: 84, distance: 102.0
click at [166, 131] on tbody "未打卡 1 NiNi [PERSON_NAME] 下班 外出 未打卡 2 [PERSON_NAME] [PERSON_NAME] 上班 下班 外出 已下班 4…" at bounding box center [274, 97] width 419 height 232
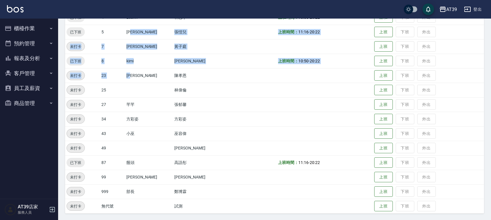
drag, startPoint x: 150, startPoint y: 70, endPoint x: 140, endPoint y: 25, distance: 46.1
click at [140, 25] on tbody "未打卡 1 NiNi [PERSON_NAME] 下班 外出 未打卡 2 [PERSON_NAME] [PERSON_NAME] 上班 下班 外出 已下班 4…" at bounding box center [274, 97] width 419 height 232
click at [141, 29] on td "[PERSON_NAME]" at bounding box center [149, 32] width 48 height 15
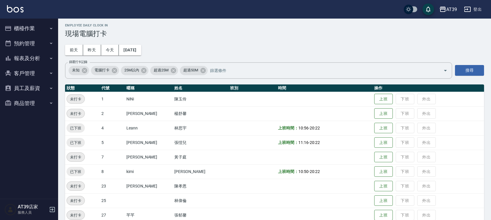
scroll to position [0, 0]
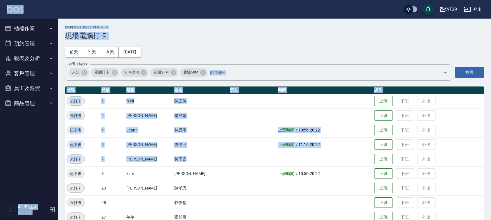
drag, startPoint x: 163, startPoint y: 3, endPoint x: 217, endPoint y: 152, distance: 158.7
click at [217, 152] on div "AT39 登出 櫃檯作業 打帳單 帳單列表 現金收支登錄 每日結帳 排班表 現場電腦打卡 預約管理 預約管理 單日預約紀錄 單週預約紀錄 報表及分析 報表目錄…" at bounding box center [245, 166] width 491 height 333
click at [229, 152] on td at bounding box center [253, 159] width 48 height 15
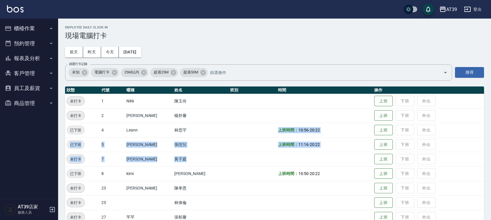
drag, startPoint x: 217, startPoint y: 152, endPoint x: 259, endPoint y: 136, distance: 45.0
click at [259, 136] on tbody "未打卡 1 NiNi [PERSON_NAME] 下班 外出 未打卡 2 [PERSON_NAME] [PERSON_NAME] 上班 下班 外出 已下班 4…" at bounding box center [274, 210] width 419 height 232
click at [259, 136] on td at bounding box center [253, 130] width 48 height 15
drag, startPoint x: 259, startPoint y: 136, endPoint x: 308, endPoint y: 177, distance: 63.9
click at [308, 177] on tbody "未打卡 1 NiNi [PERSON_NAME] 下班 外出 未打卡 2 [PERSON_NAME] [PERSON_NAME] 上班 下班 外出 已下班 4…" at bounding box center [274, 210] width 419 height 232
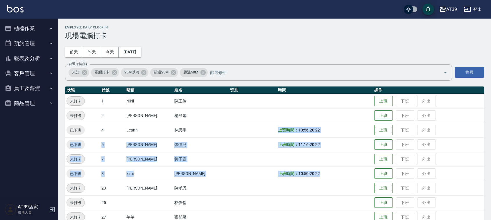
click at [308, 177] on td "上班時間： 10:50 - 20:22" at bounding box center [325, 173] width 96 height 15
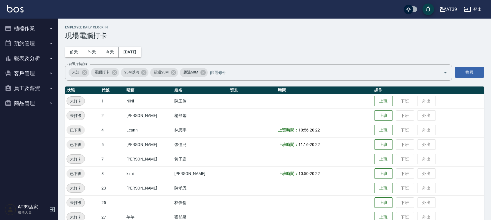
click at [308, 177] on td "上班時間： 10:50 - 20:22" at bounding box center [325, 173] width 96 height 15
click at [308, 182] on td at bounding box center [325, 188] width 96 height 15
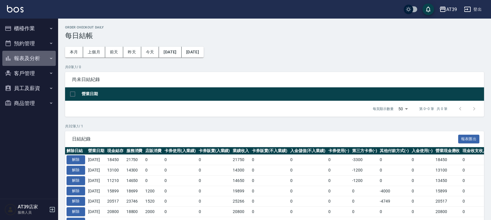
click at [39, 60] on button "報表及分析" at bounding box center [28, 58] width 53 height 15
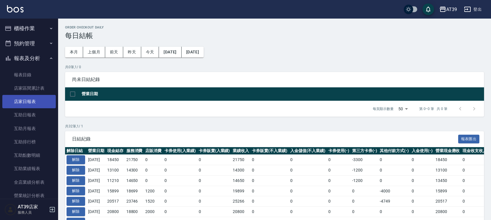
click at [25, 106] on link "店家日報表" at bounding box center [28, 101] width 53 height 13
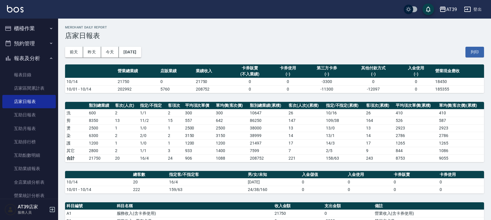
click at [43, 25] on button "櫃檯作業" at bounding box center [28, 28] width 53 height 15
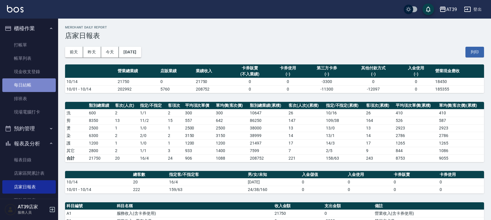
click at [29, 83] on link "每日結帳" at bounding box center [28, 84] width 53 height 13
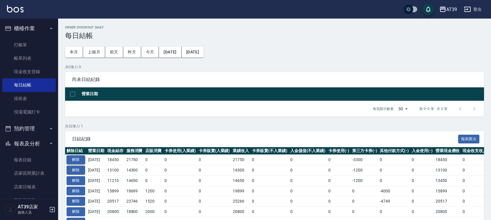
click at [71, 160] on button "解除" at bounding box center [76, 159] width 19 height 9
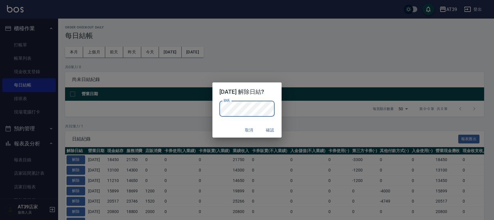
click at [219, 125] on div "取消 確認" at bounding box center [246, 130] width 69 height 15
click at [268, 129] on button "確認" at bounding box center [270, 130] width 19 height 11
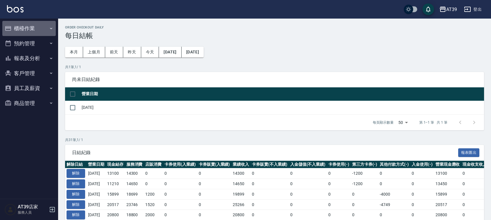
click at [40, 25] on button "櫃檯作業" at bounding box center [28, 28] width 53 height 15
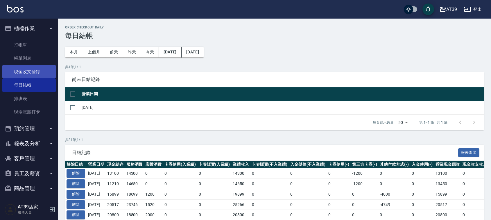
click at [34, 68] on link "現金收支登錄" at bounding box center [28, 71] width 53 height 13
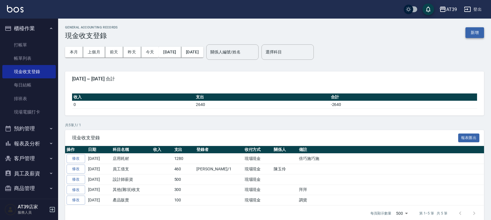
click at [474, 31] on button "新增" at bounding box center [474, 32] width 19 height 11
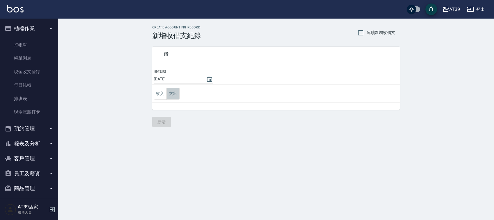
click at [168, 94] on button "支出" at bounding box center [172, 94] width 13 height 12
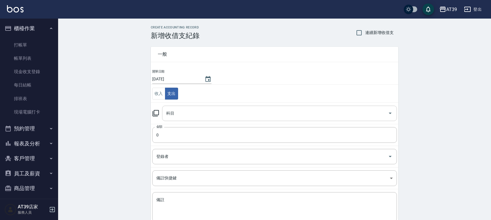
click at [176, 113] on input "科目" at bounding box center [275, 113] width 221 height 10
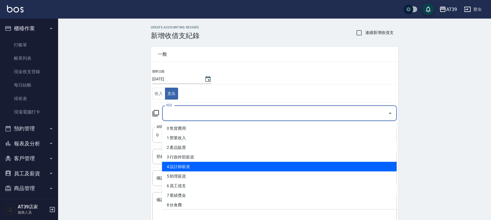
click at [203, 168] on li "4 設計師薪資" at bounding box center [279, 167] width 235 height 10
type input "4 設計師薪資"
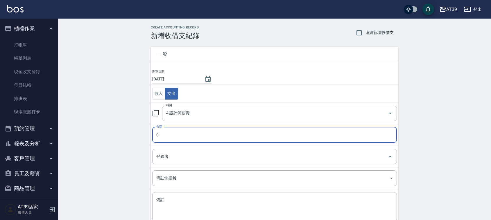
click at [198, 136] on input "0" at bounding box center [274, 135] width 245 height 16
drag, startPoint x: 160, startPoint y: 134, endPoint x: 152, endPoint y: 135, distance: 8.2
click at [152, 135] on td "金額 0 金額" at bounding box center [274, 135] width 247 height 22
type input "1060"
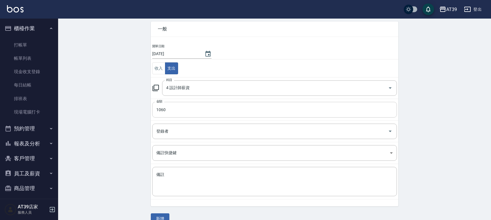
scroll to position [36, 0]
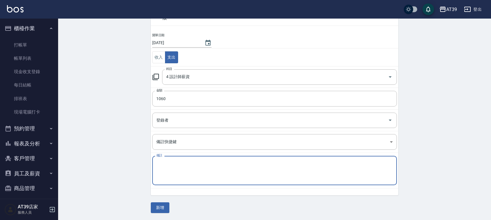
click at [168, 165] on textarea "備註" at bounding box center [274, 171] width 236 height 20
type textarea "l"
type textarea "K"
type textarea "ㄜ"
type textarea "給[PERSON_NAME]"
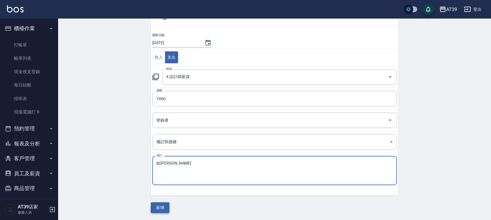
click at [165, 209] on button "新增" at bounding box center [160, 207] width 19 height 11
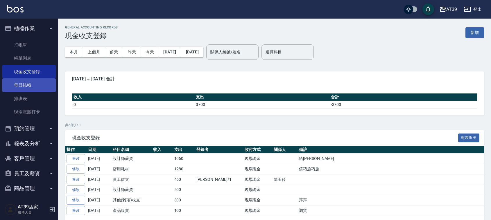
scroll to position [4, 0]
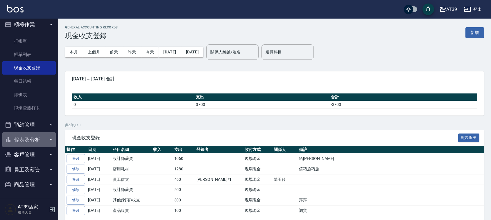
click at [31, 138] on button "報表及分析" at bounding box center [28, 139] width 53 height 15
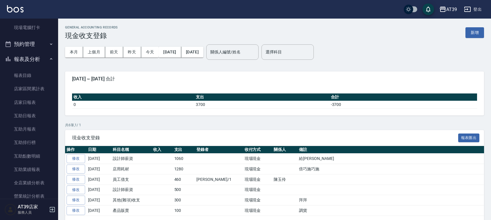
scroll to position [113, 0]
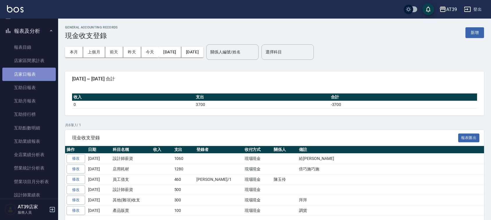
click at [30, 76] on link "店家日報表" at bounding box center [28, 74] width 53 height 13
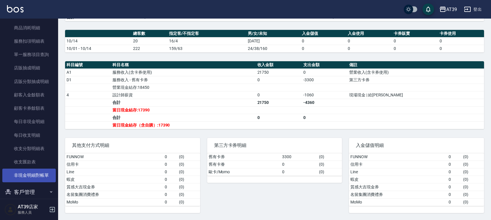
scroll to position [411, 0]
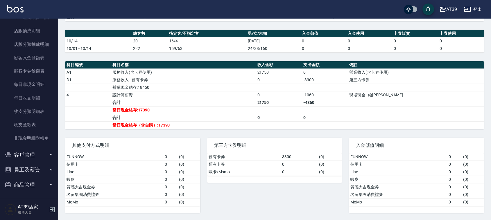
click at [38, 181] on button "商品管理" at bounding box center [28, 184] width 53 height 15
click at [39, 181] on button "商品管理" at bounding box center [28, 184] width 53 height 15
click at [35, 183] on button "商品管理" at bounding box center [28, 184] width 53 height 15
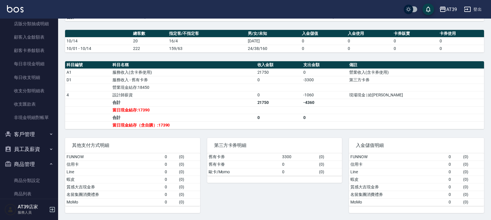
scroll to position [443, 0]
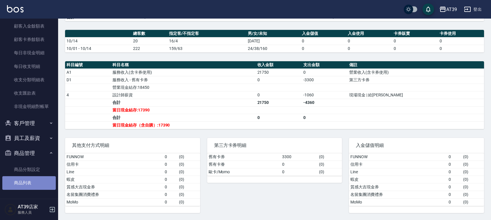
click at [41, 182] on link "商品列表" at bounding box center [28, 182] width 53 height 13
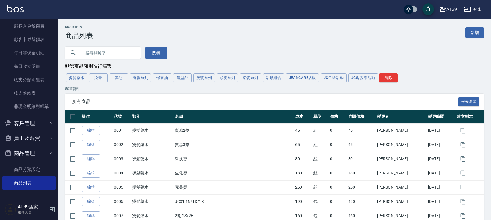
click at [103, 57] on input "text" at bounding box center [108, 53] width 55 height 16
type input "540"
click at [152, 54] on button "搜尋" at bounding box center [156, 53] width 22 height 12
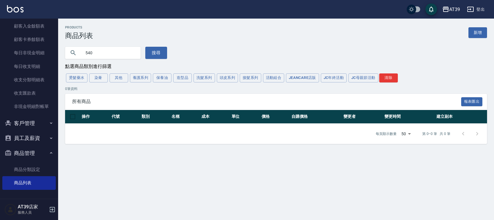
click at [135, 133] on div "每頁顯示數量 50 50 第 0–0 筆 共 0 筆" at bounding box center [276, 134] width 422 height 20
click at [159, 53] on button "搜尋" at bounding box center [156, 53] width 22 height 12
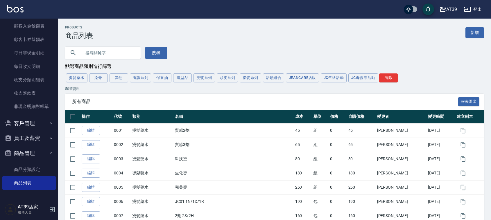
click at [142, 77] on button "養護系列" at bounding box center [140, 77] width 21 height 9
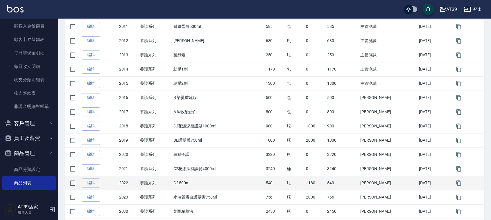
scroll to position [259, 0]
